Goal: Navigation & Orientation: Find specific page/section

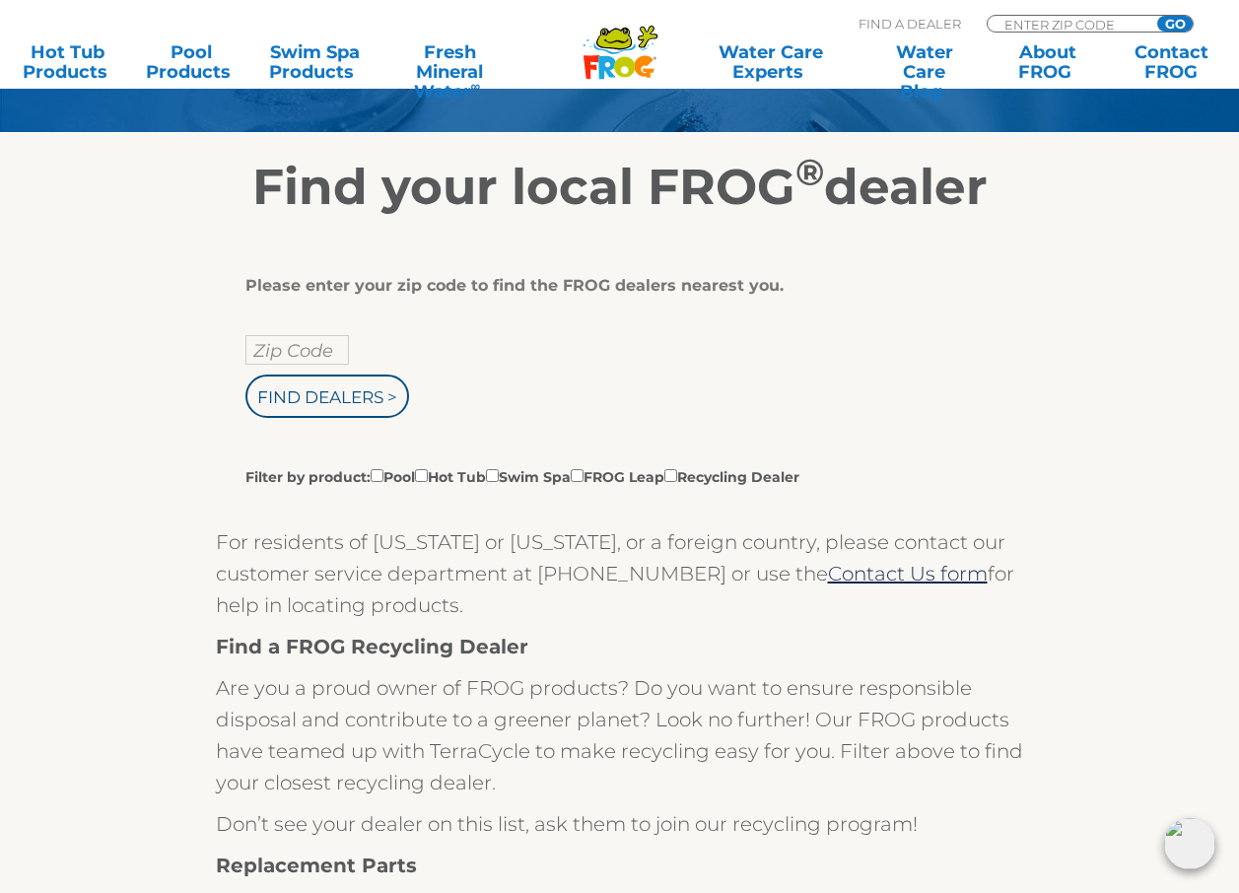
scroll to position [197, 0]
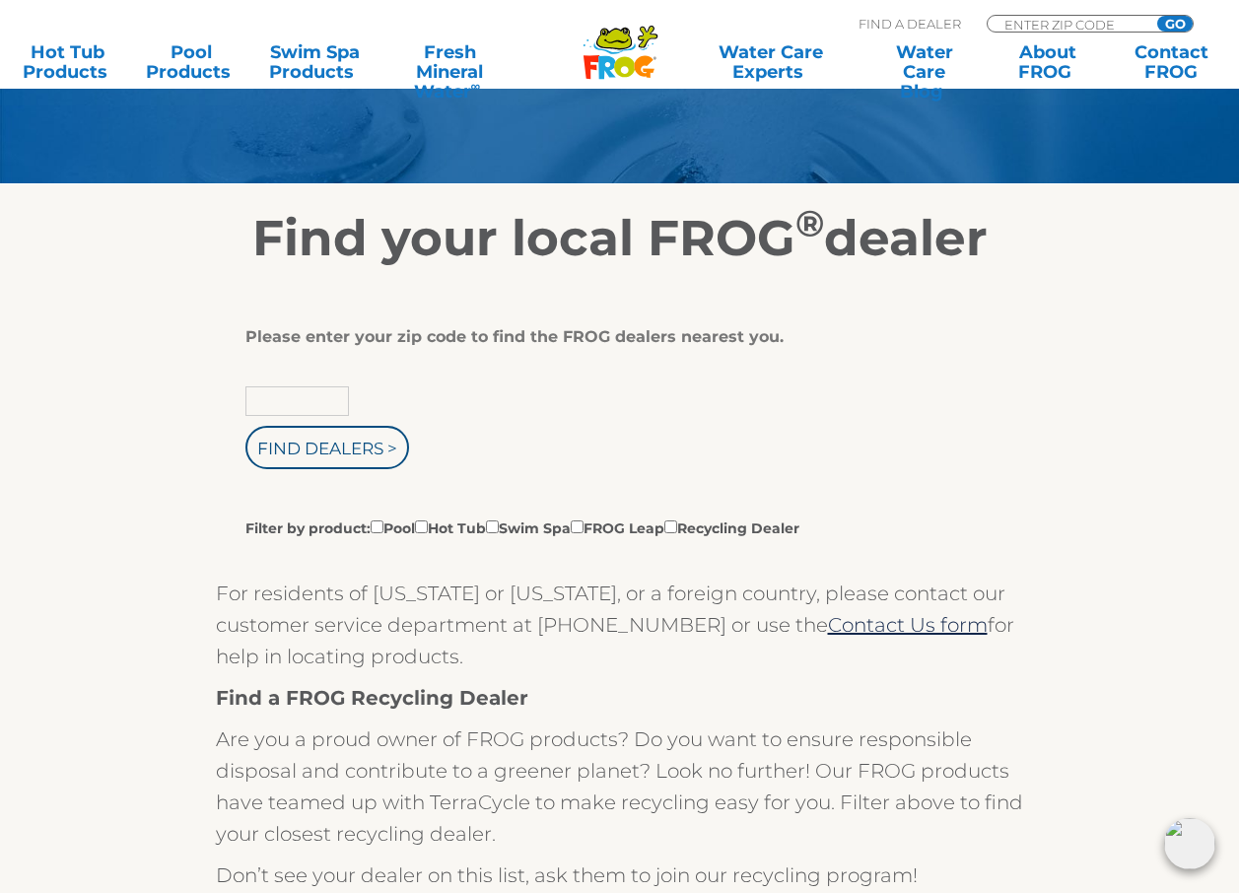
click at [339, 402] on input "text" at bounding box center [296, 401] width 103 height 30
type input "37745"
click at [352, 446] on input "Find Dealers >" at bounding box center [327, 447] width 164 height 43
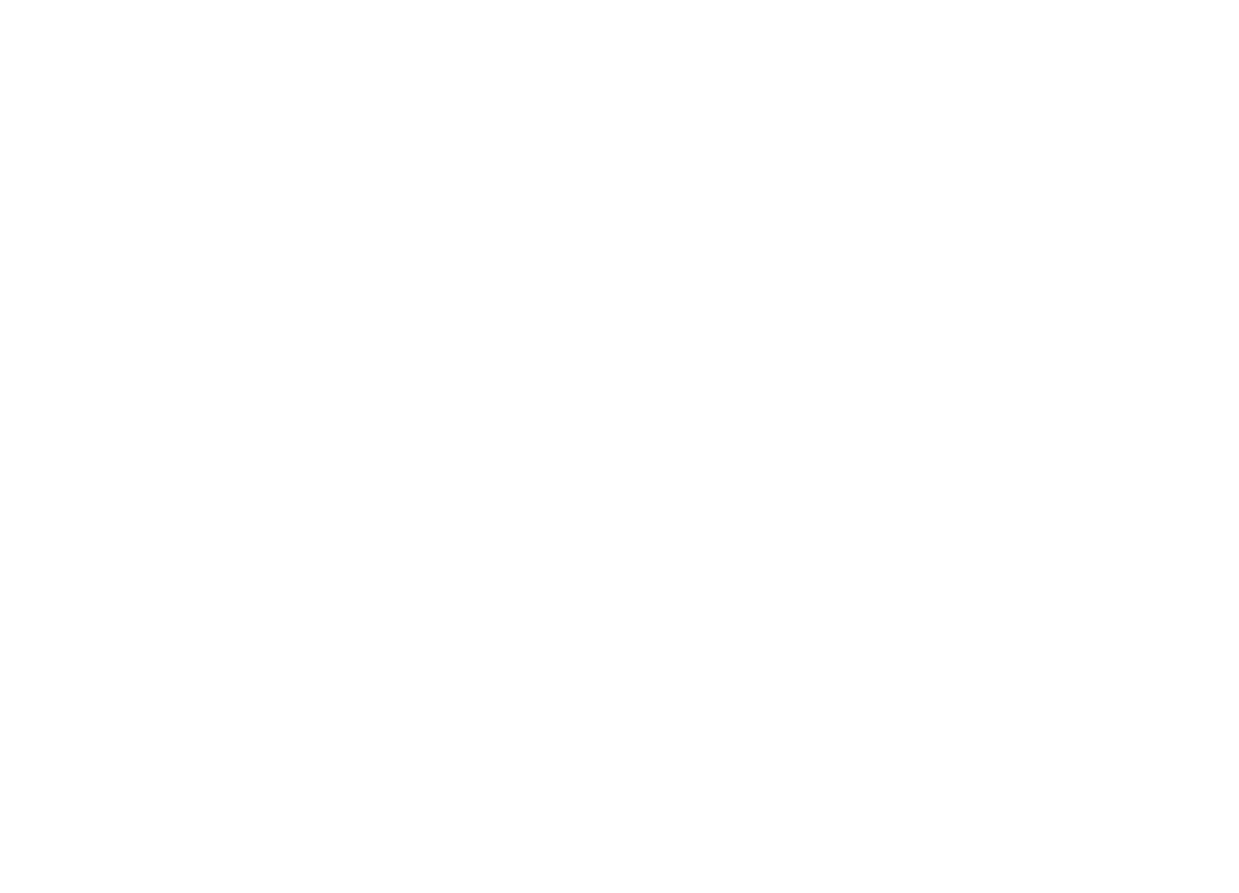
click at [0, 0] on html at bounding box center [0, 0] width 0 height 0
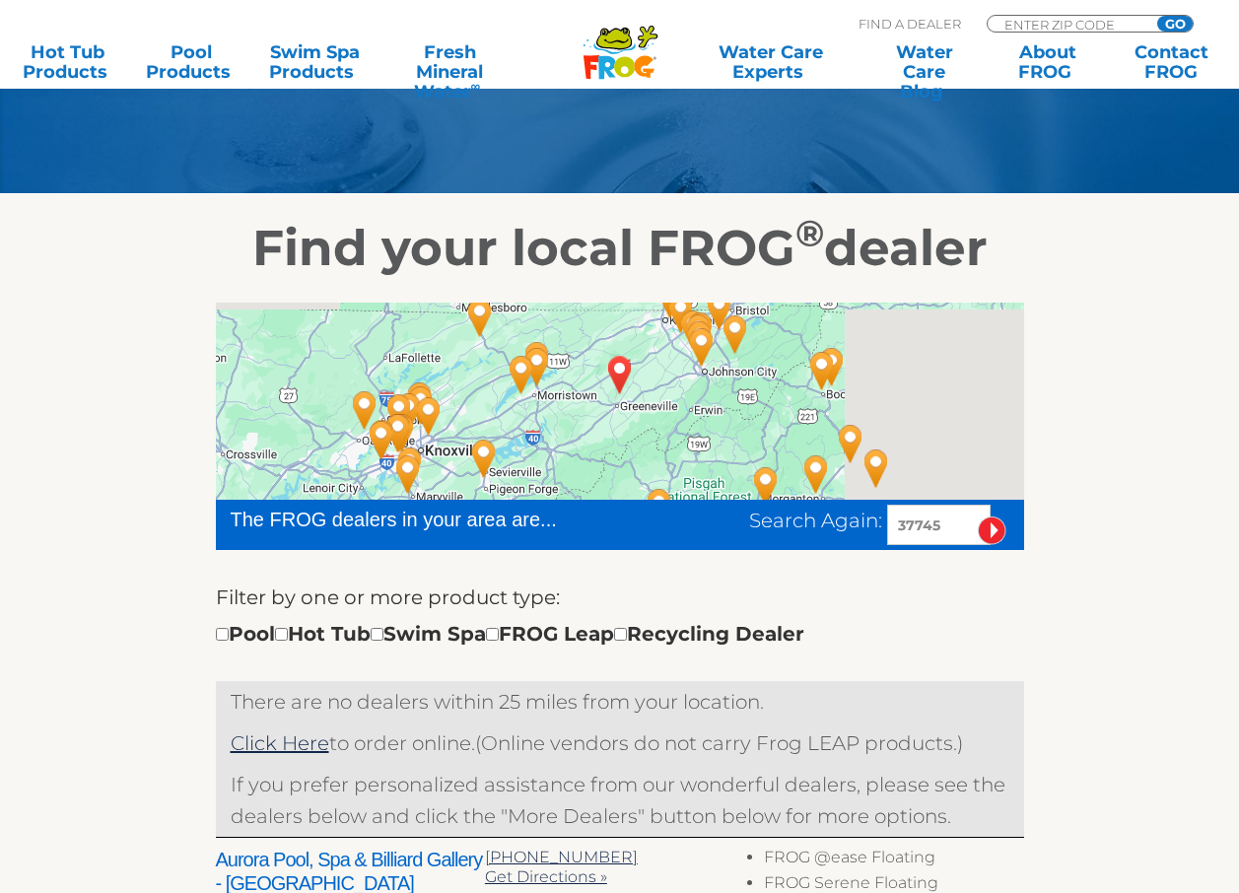
scroll to position [296, 0]
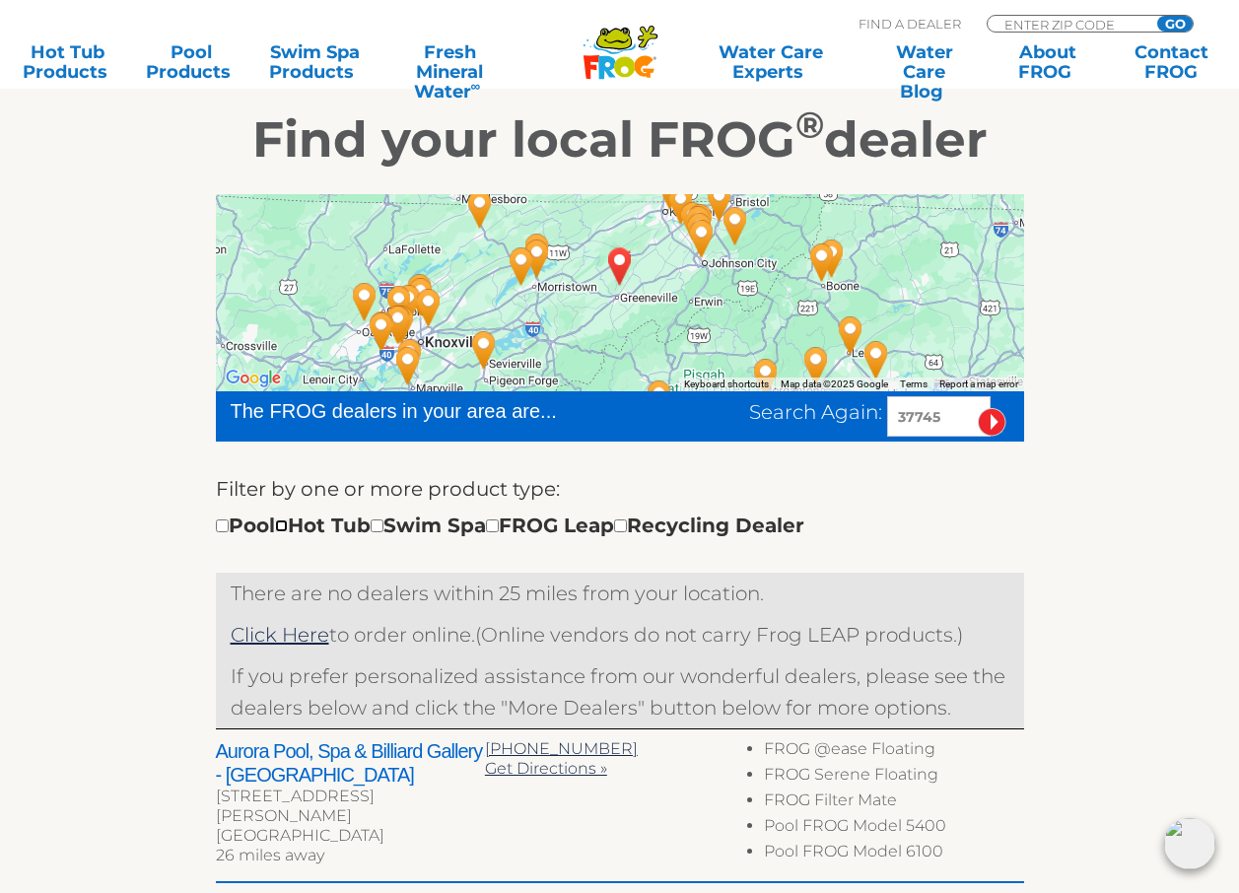
click at [288, 529] on input "checkbox" at bounding box center [281, 525] width 13 height 13
checkbox input "true"
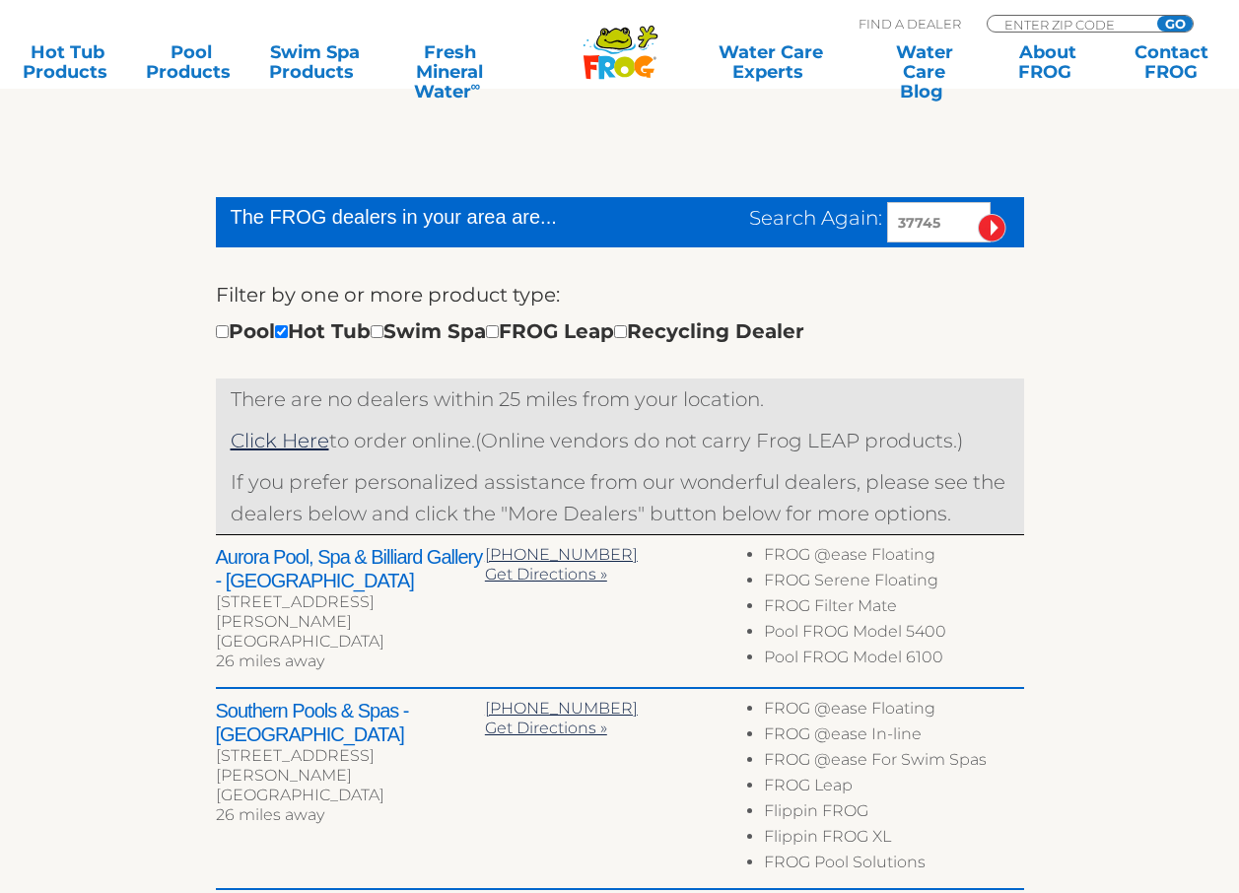
scroll to position [490, 0]
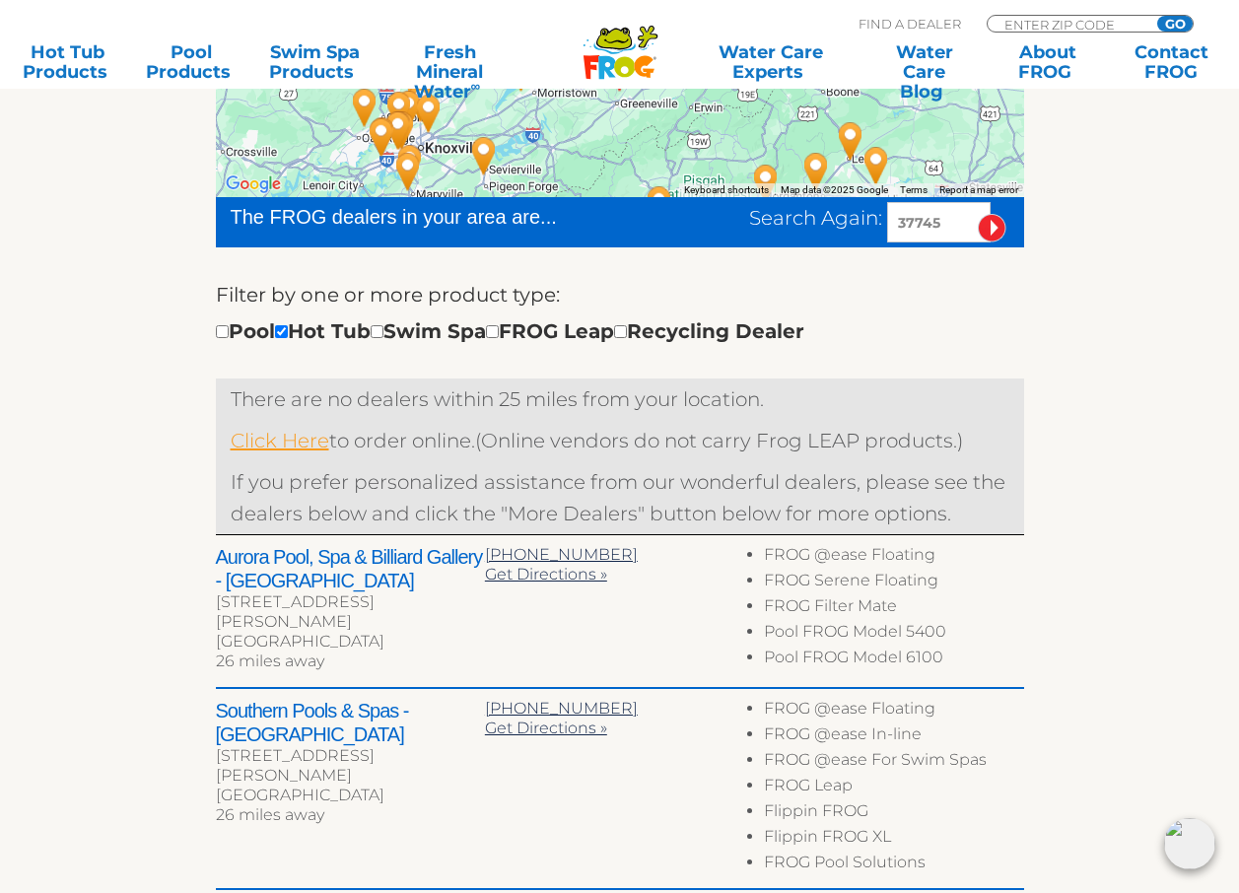
click at [299, 444] on link "Click Here" at bounding box center [280, 441] width 99 height 24
